Goal: Task Accomplishment & Management: Use online tool/utility

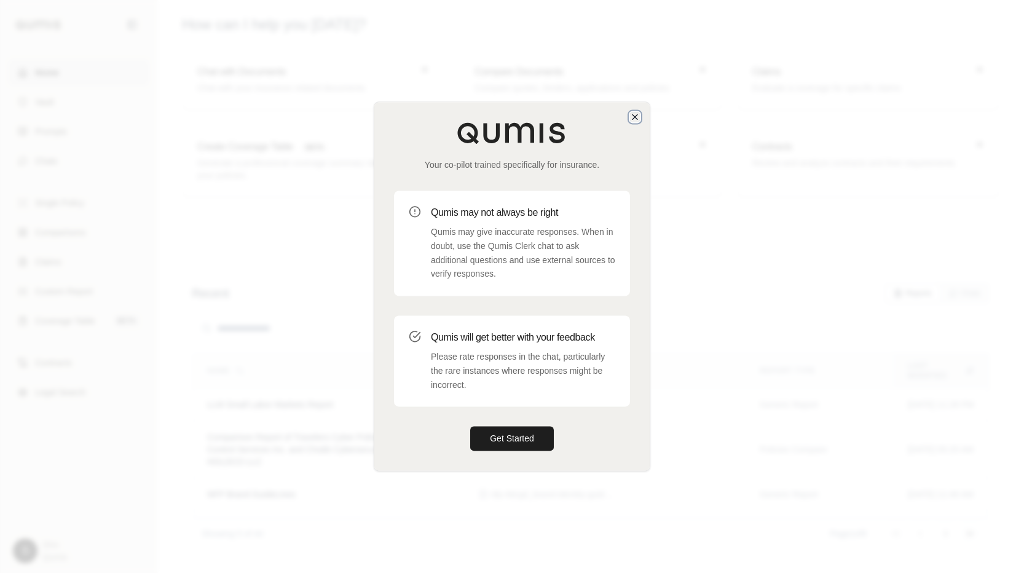
click at [635, 115] on icon "button" at bounding box center [635, 117] width 10 height 10
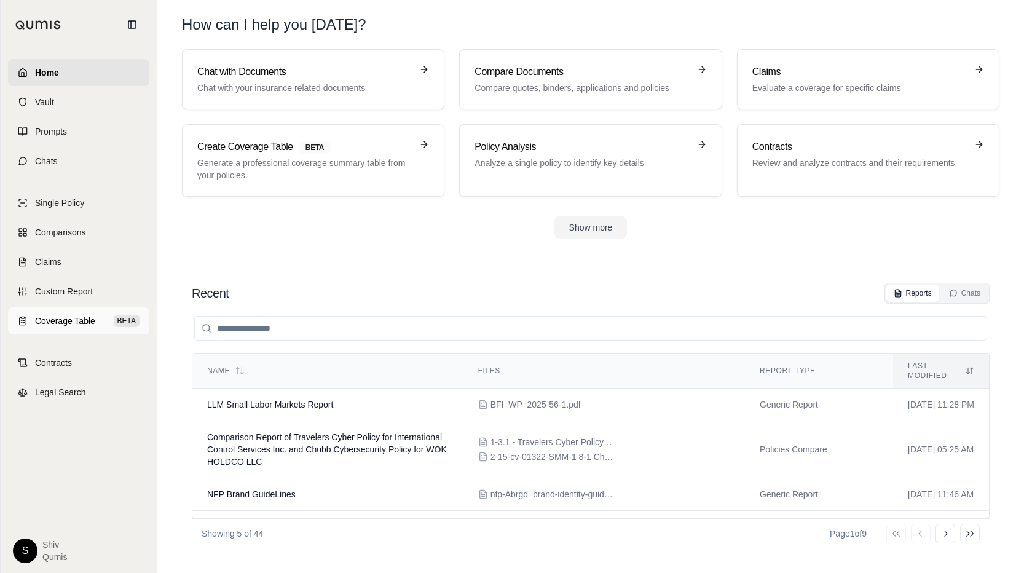
click at [34, 329] on link "Coverage Table BETA" at bounding box center [78, 320] width 141 height 27
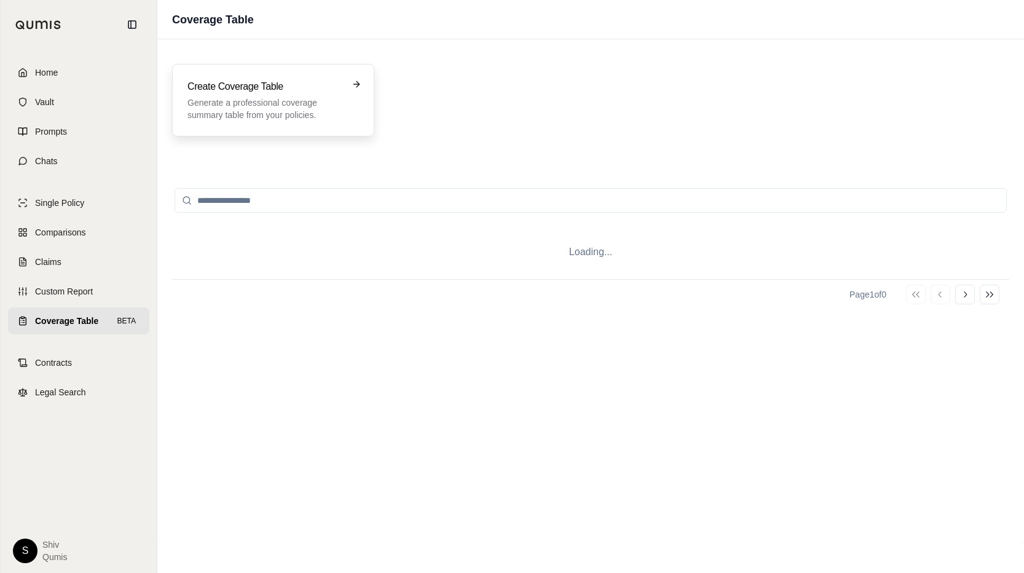
click at [268, 101] on p "Generate a professional coverage summary table from your policies." at bounding box center [264, 108] width 154 height 25
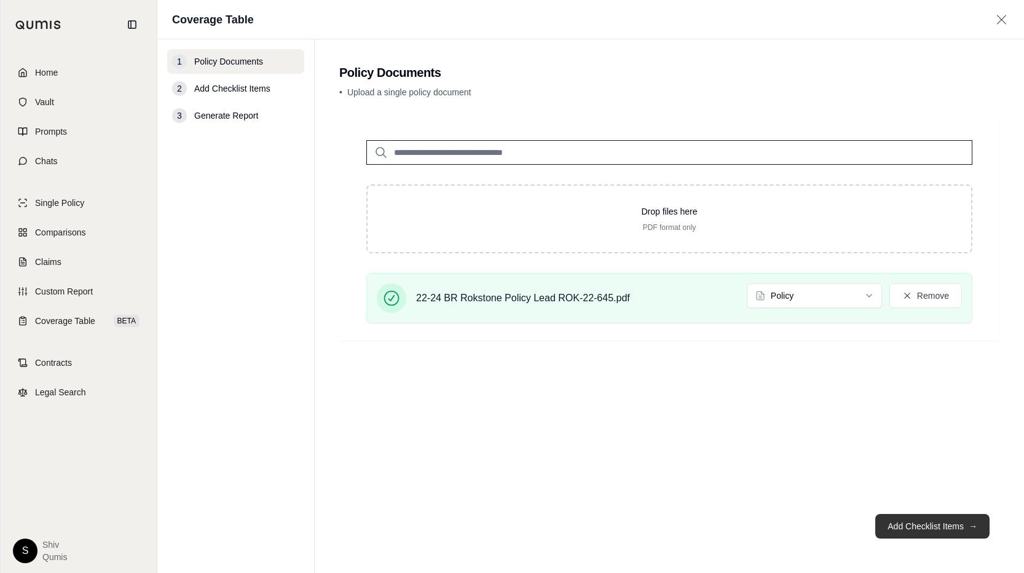
click at [930, 523] on button "Add Checklist Items →" at bounding box center [932, 526] width 114 height 25
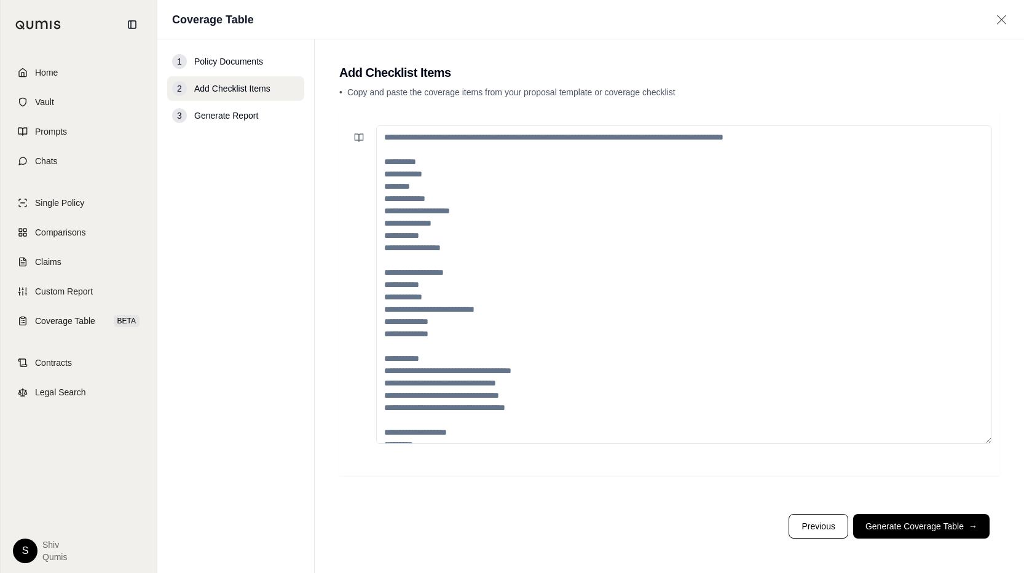
click at [523, 262] on textarea at bounding box center [684, 284] width 616 height 318
paste textarea "**********"
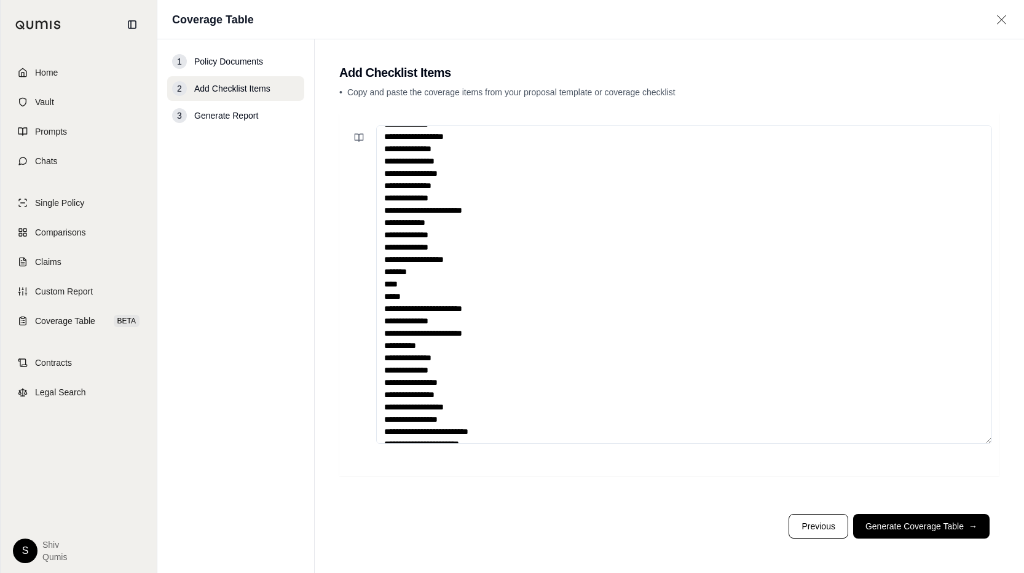
scroll to position [147, 0]
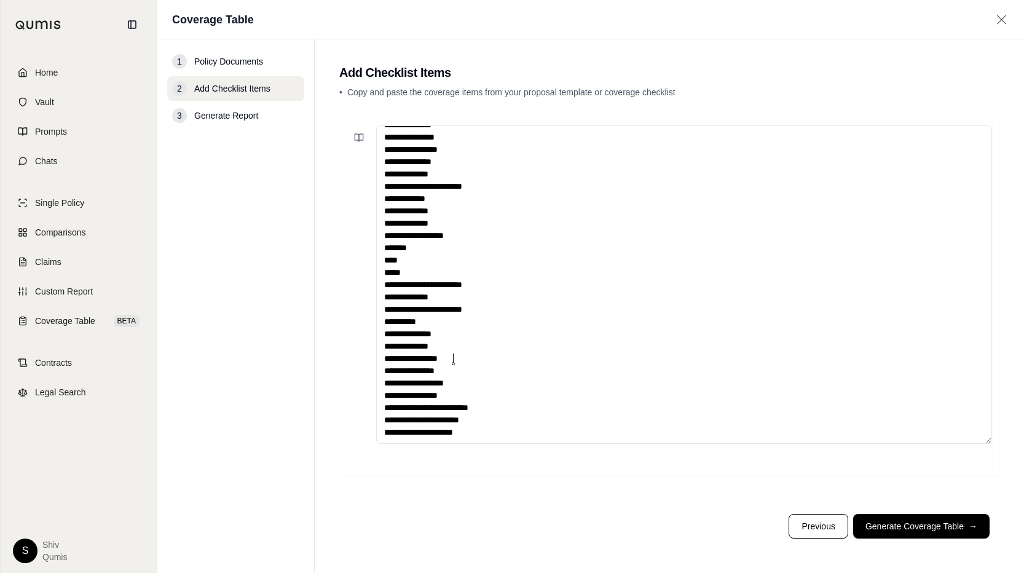
click at [586, 357] on textarea "**********" at bounding box center [684, 284] width 616 height 318
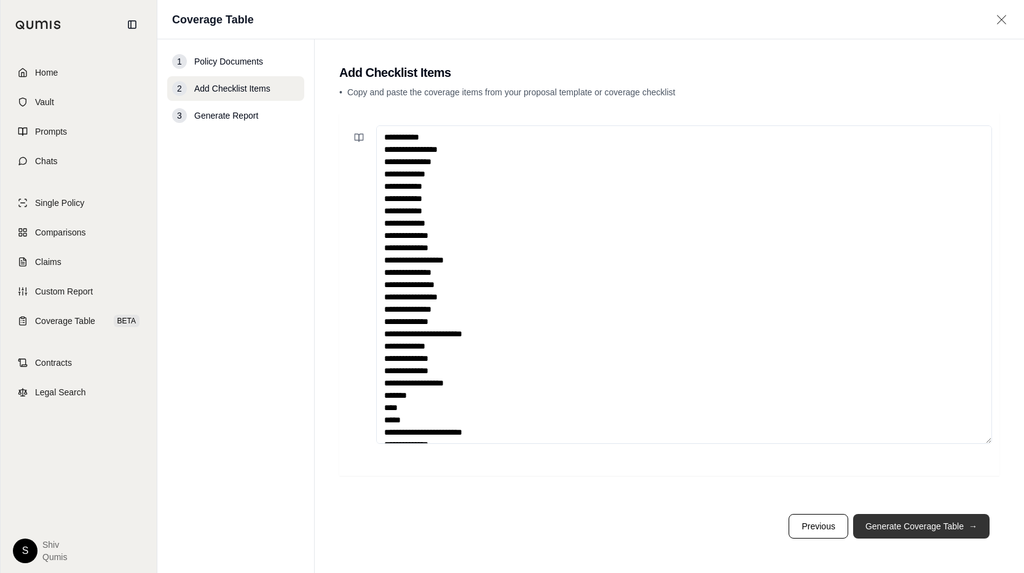
type textarea "**********"
click at [928, 534] on button "Generate Coverage Table →" at bounding box center [921, 526] width 136 height 25
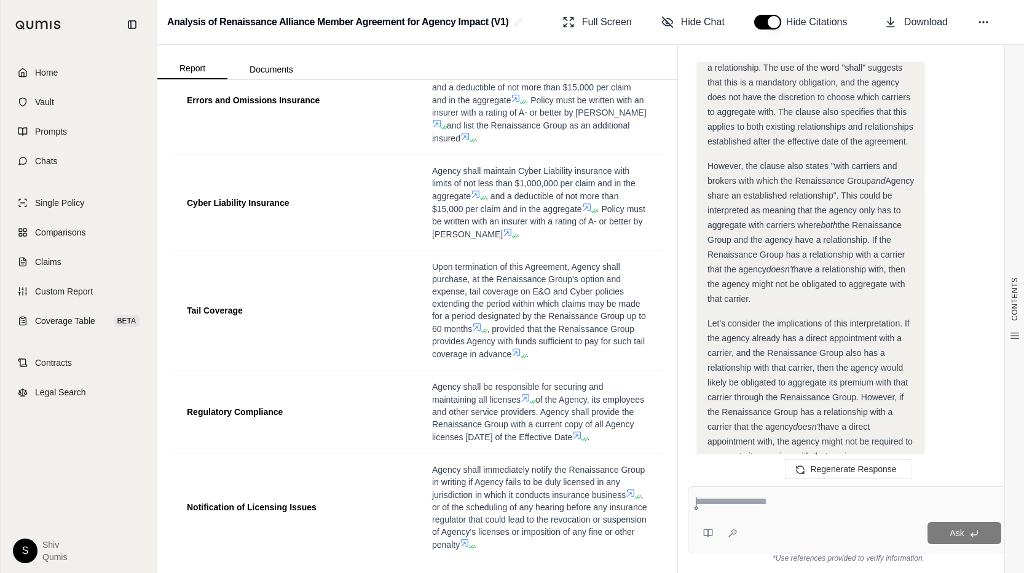
scroll to position [259, 0]
click at [70, 72] on link "Home" at bounding box center [78, 72] width 141 height 27
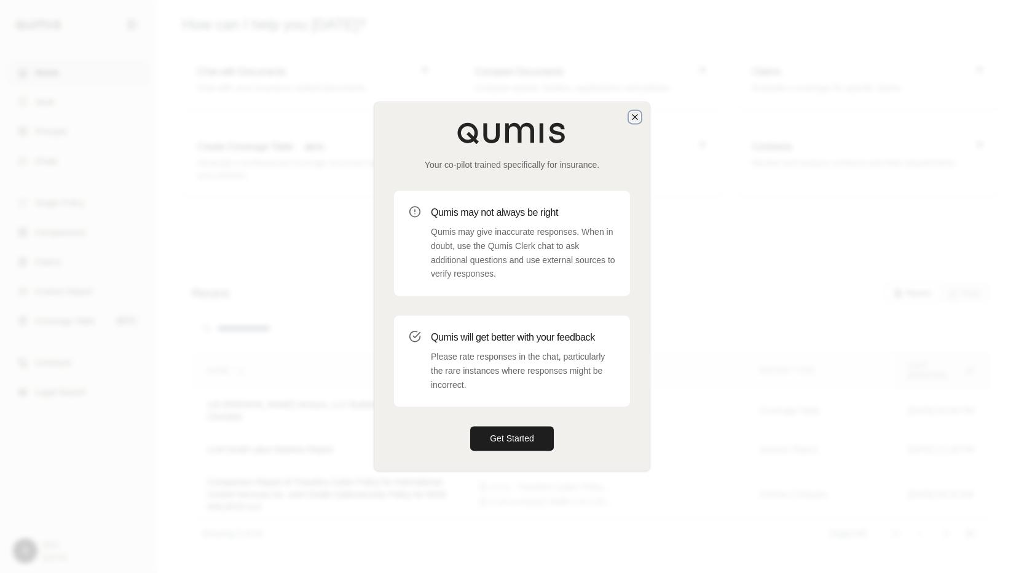
click at [635, 114] on icon "button" at bounding box center [635, 117] width 10 height 10
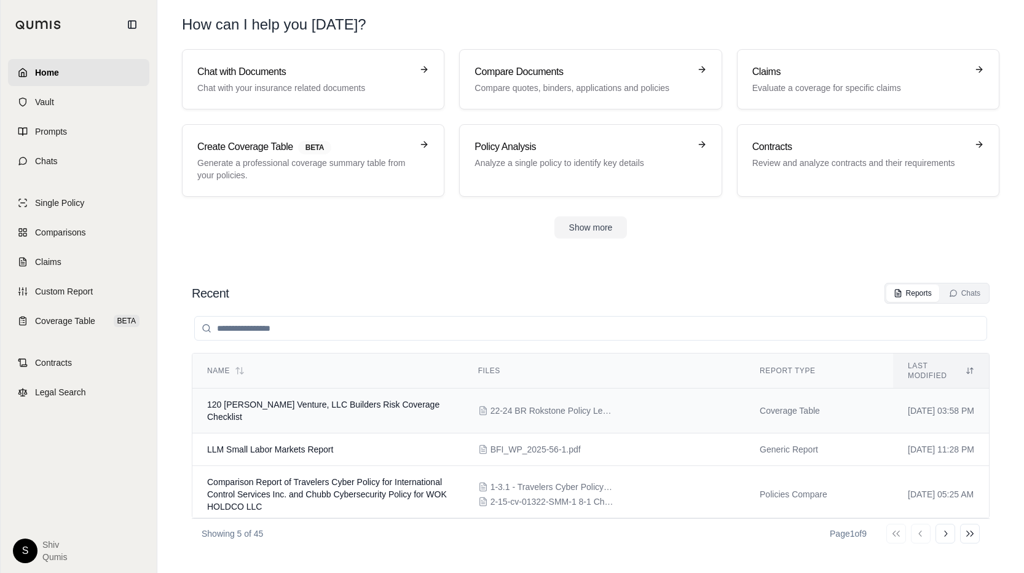
click at [565, 404] on span "22-24 BR Rokstone Policy Lead ROK-22-645.pdf" at bounding box center [551, 410] width 123 height 12
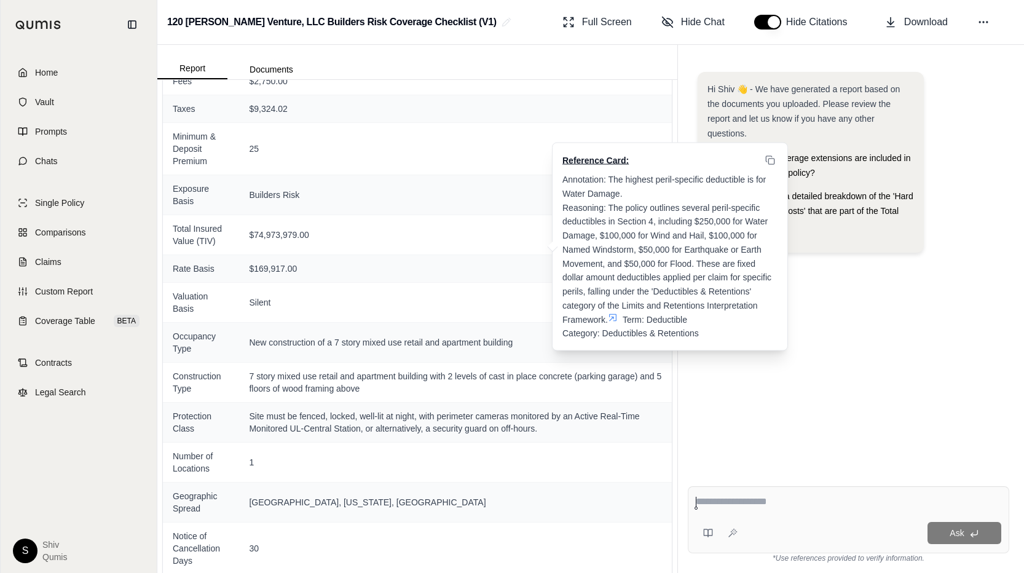
scroll to position [905, 0]
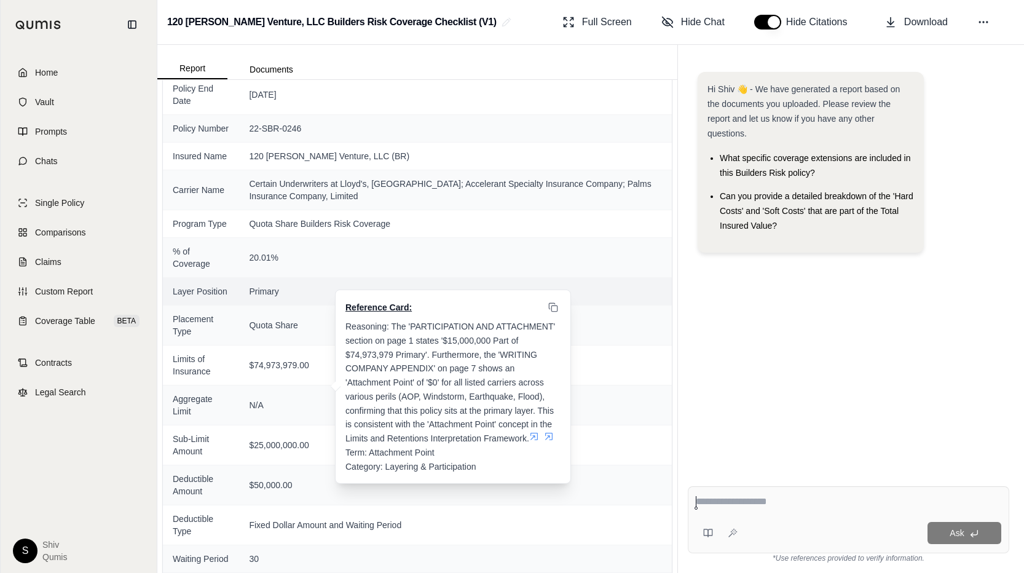
scroll to position [214, 0]
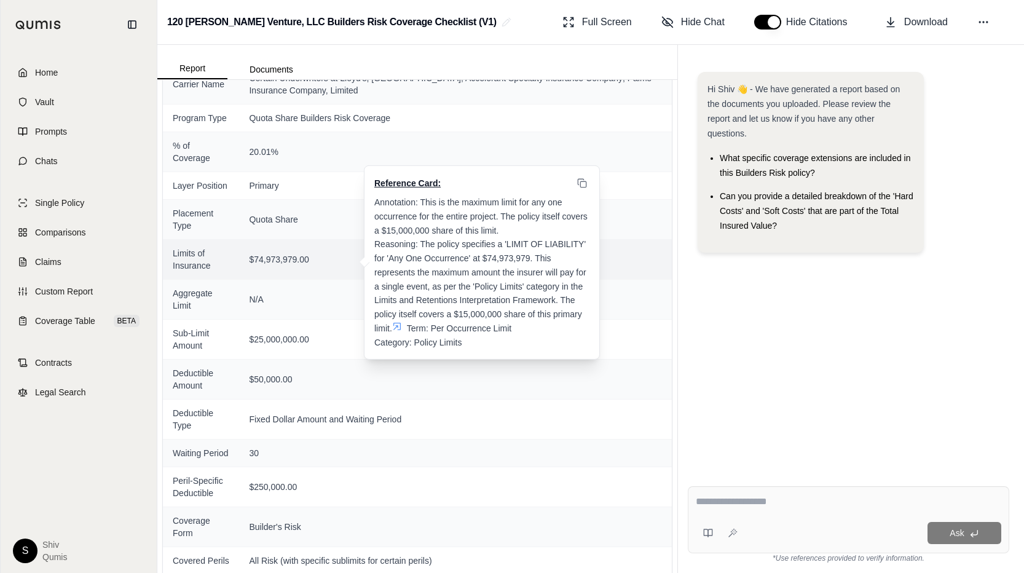
click at [397, 324] on div "Annotation: This is the maximum limit for any one occurrence for the entire pro…" at bounding box center [481, 272] width 215 height 154
click at [399, 321] on icon at bounding box center [397, 326] width 10 height 10
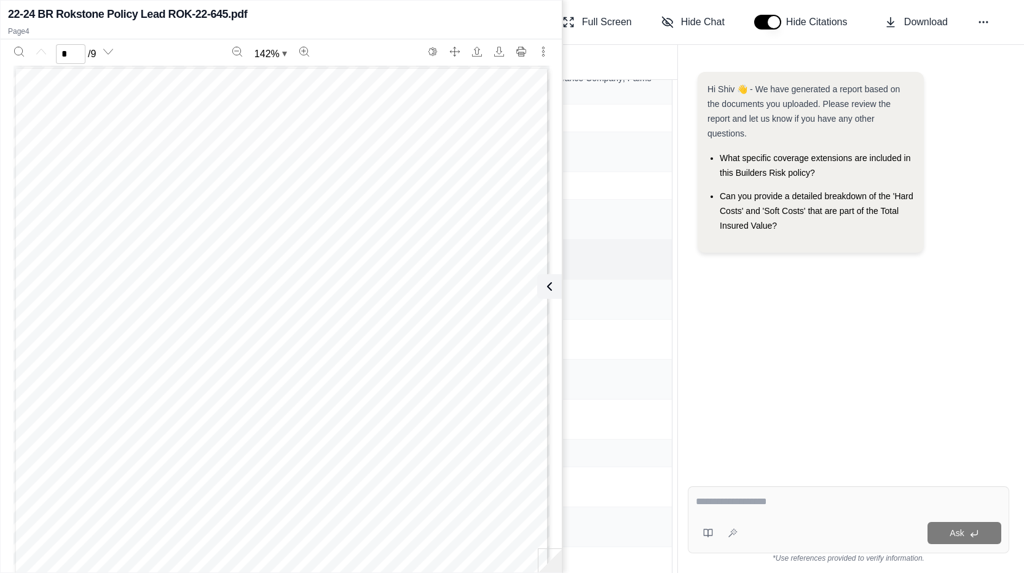
type input "*"
click at [682, 53] on div "Hi Shiv 👋 - We have generated a report based on the documents you uploaded. Ple…" at bounding box center [848, 264] width 341 height 424
click at [549, 273] on div "8270 Grogan's Ferry Rd Atlanta, GA 30350 Binder Issue Date 05/23/2022 I nsuranc…" at bounding box center [281, 235] width 546 height 693
click at [549, 281] on icon at bounding box center [546, 286] width 15 height 15
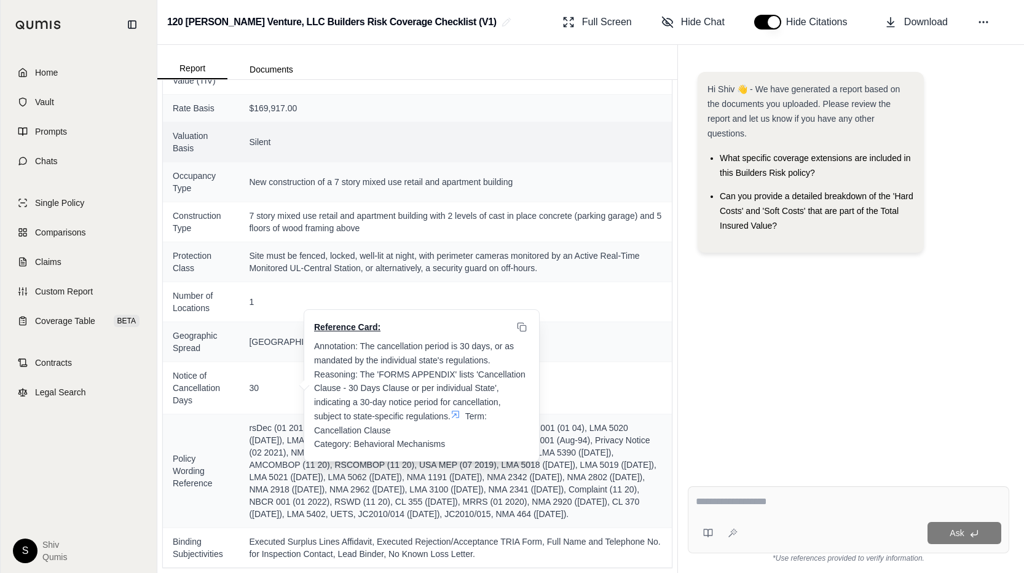
scroll to position [1037, 0]
